Goal: Information Seeking & Learning: Learn about a topic

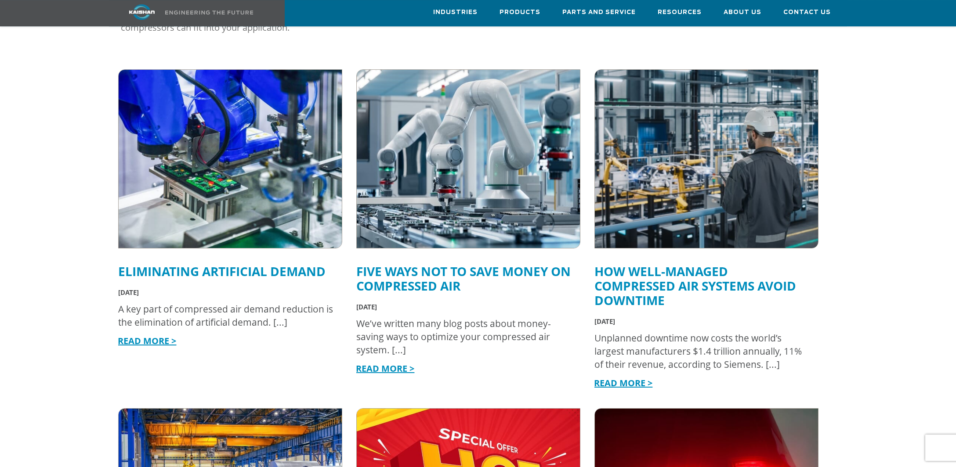
scroll to position [282, 0]
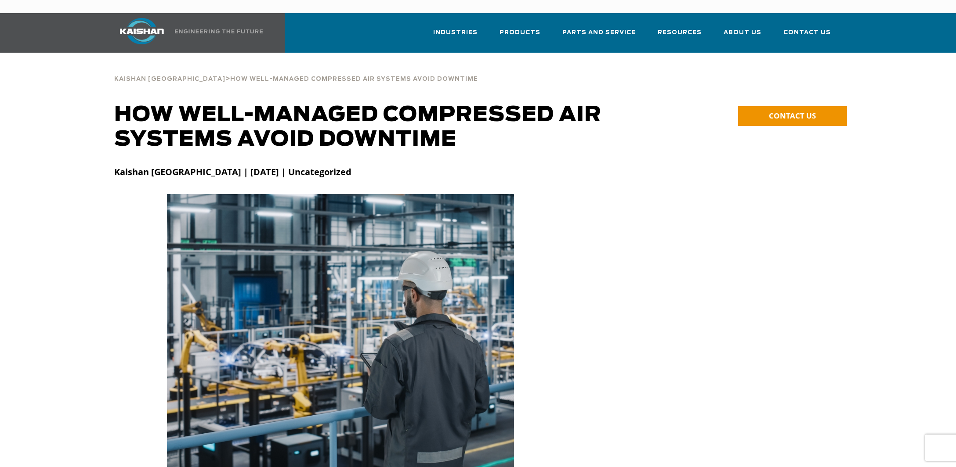
click at [650, 389] on div at bounding box center [478, 333] width 738 height 278
click at [812, 264] on div at bounding box center [478, 333] width 738 height 278
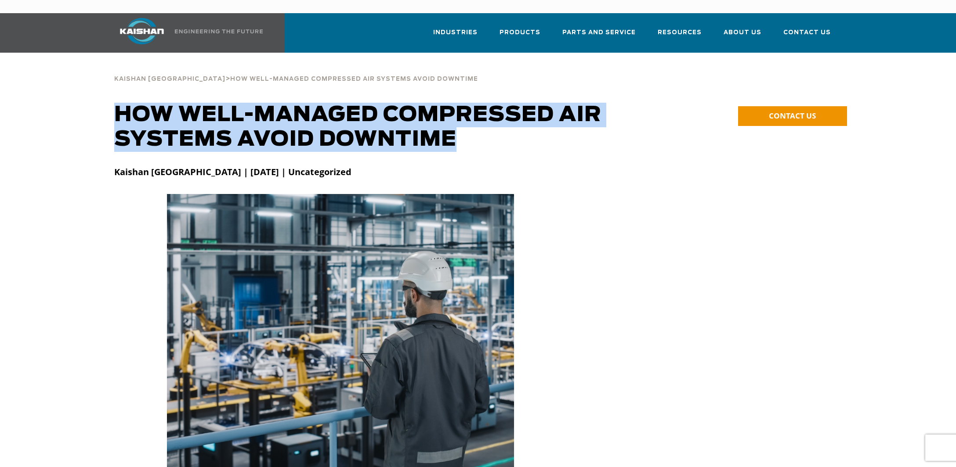
drag, startPoint x: 462, startPoint y: 128, endPoint x: 108, endPoint y: 95, distance: 354.5
click at [108, 103] on div "**********" at bounding box center [477, 130] width 879 height 54
copy div "How Well-Managed Compressed Air Systems Avoid Downtime"
click at [637, 110] on h1 "How Well-Managed Compressed Air Systems Avoid Downtime" at bounding box center [385, 127] width 543 height 49
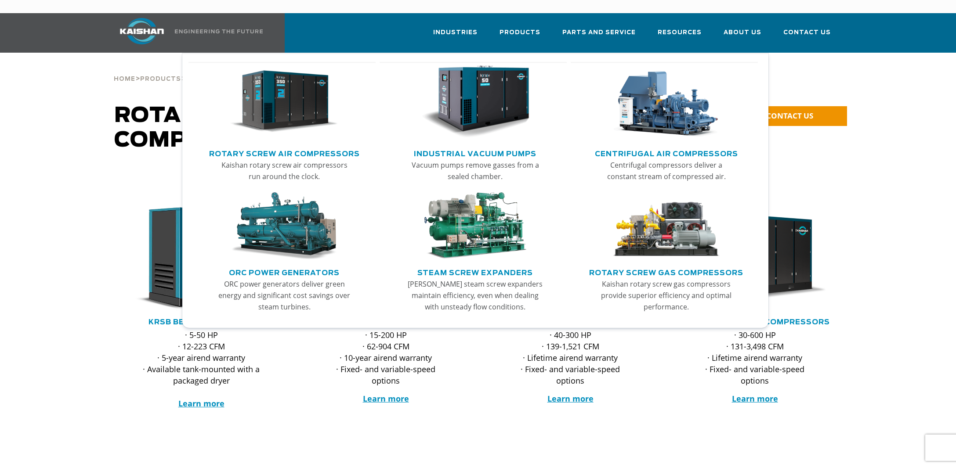
click at [277, 146] on link "Rotary Screw Air Compressors" at bounding box center [284, 152] width 151 height 13
